Goal: Information Seeking & Learning: Learn about a topic

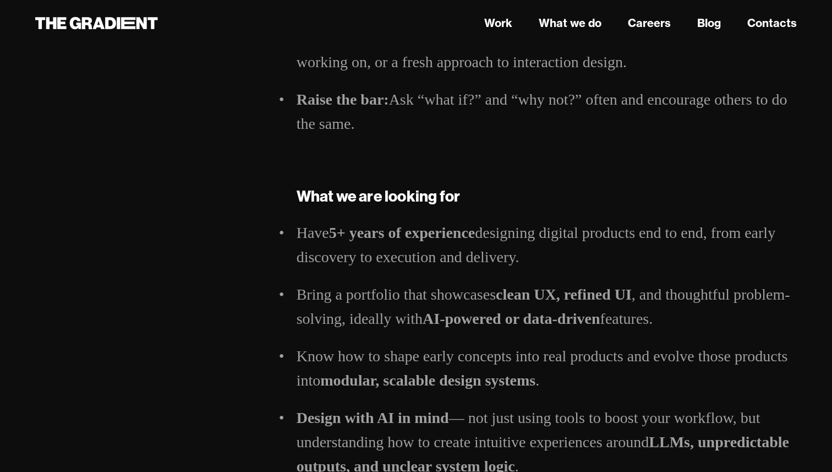
scroll to position [1228, 0]
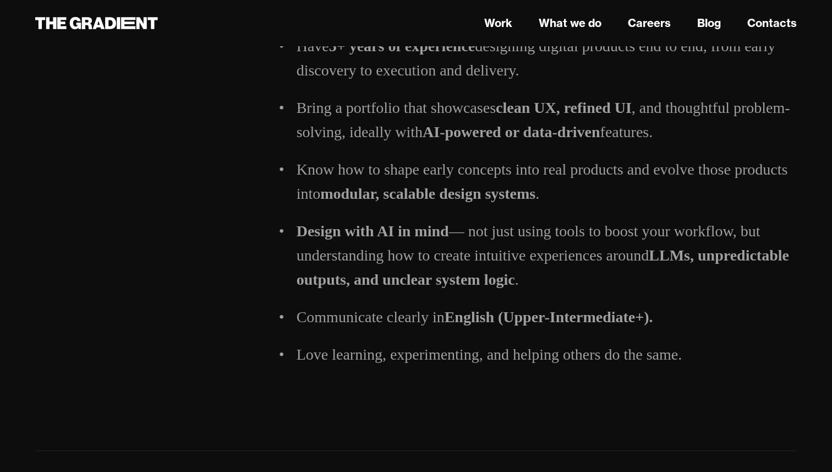
click at [514, 234] on ul "Have 5+ years of experience designing digital products end to end, from early d…" at bounding box center [547, 200] width 500 height 332
drag, startPoint x: 509, startPoint y: 343, endPoint x: 649, endPoint y: 343, distance: 140.4
click at [649, 325] on strong "English (Upper-Intermediate+)." at bounding box center [549, 316] width 209 height 17
click at [671, 287] on strong "LLMs, unpredictable outputs, and unclear system logic" at bounding box center [543, 267] width 493 height 41
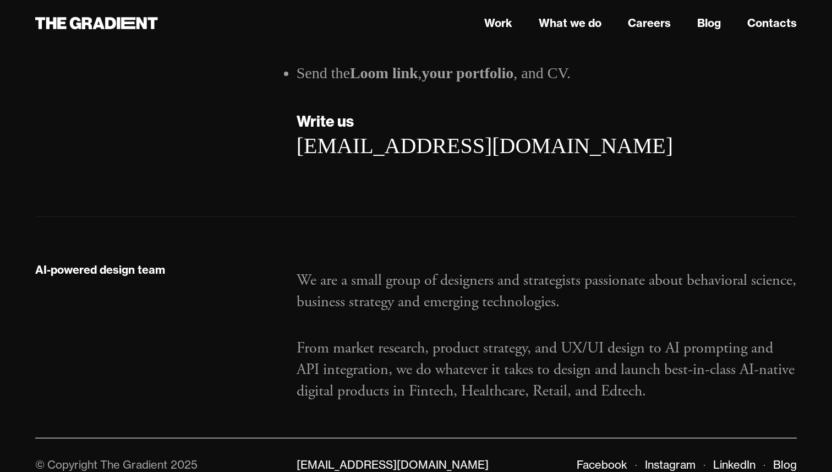
scroll to position [1828, 0]
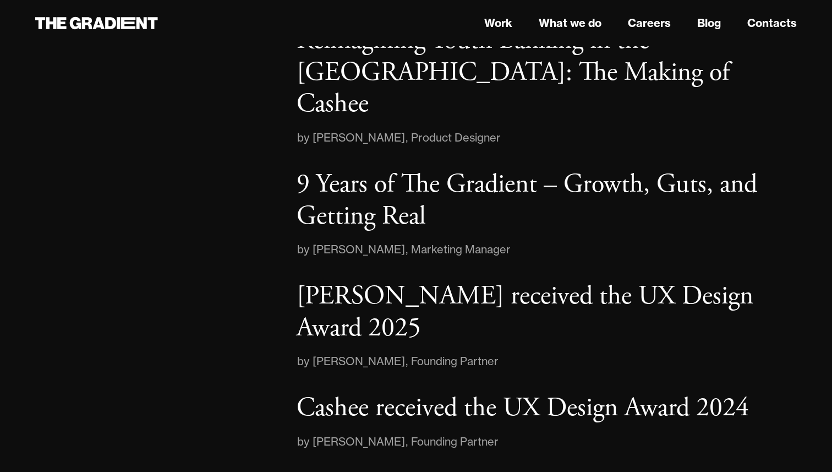
scroll to position [1734, 0]
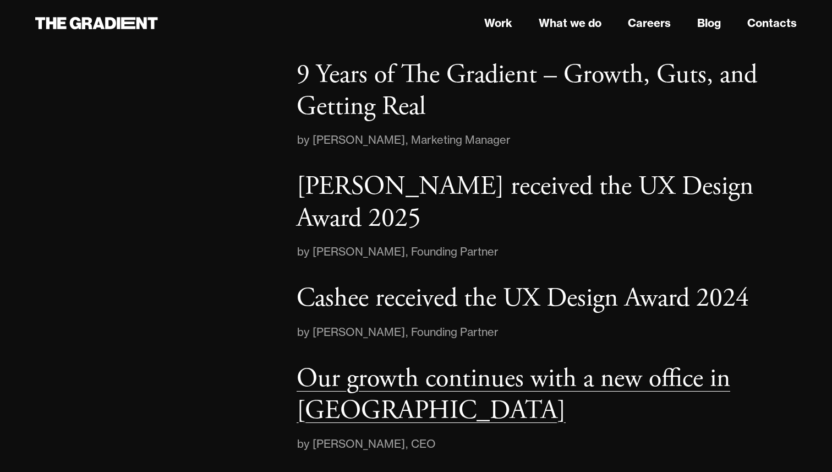
click at [396, 362] on p "Our growth continues with a new office in [GEOGRAPHIC_DATA]" at bounding box center [514, 395] width 434 height 66
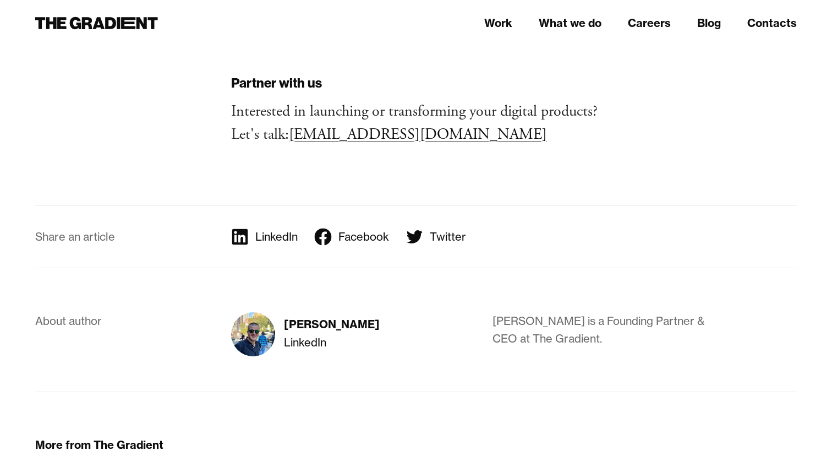
scroll to position [1389, 0]
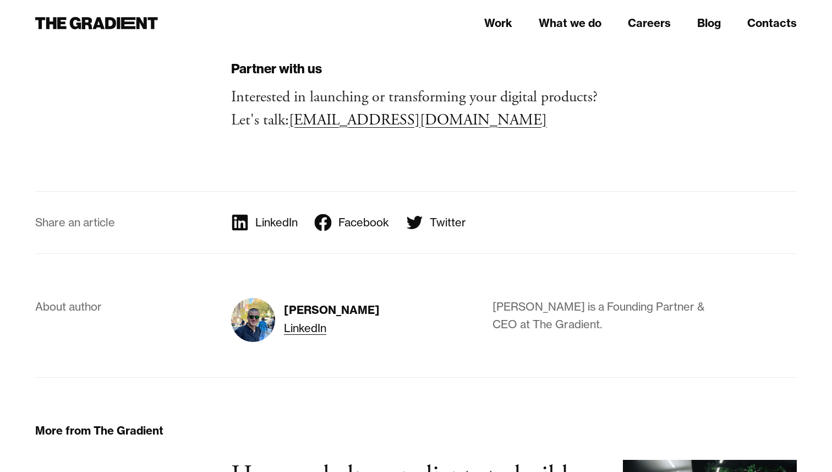
click at [321, 319] on link "LinkedIn" at bounding box center [305, 328] width 42 height 18
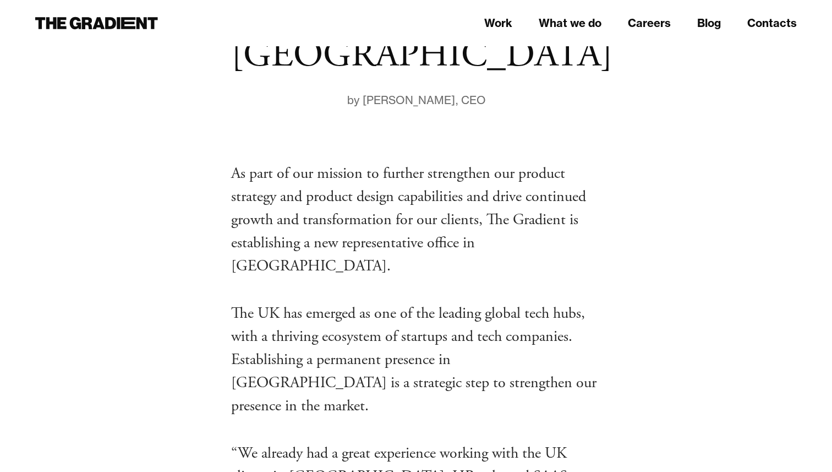
scroll to position [0, 0]
